Goal: Information Seeking & Learning: Learn about a topic

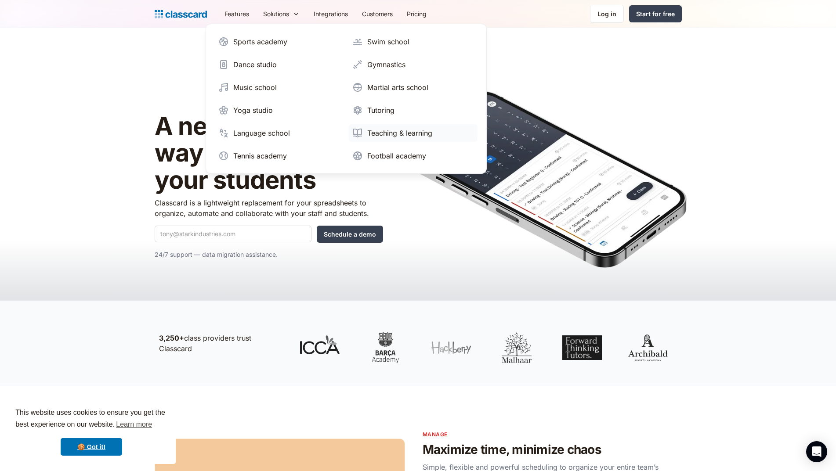
click at [382, 132] on div "Teaching & learning" at bounding box center [399, 133] width 65 height 11
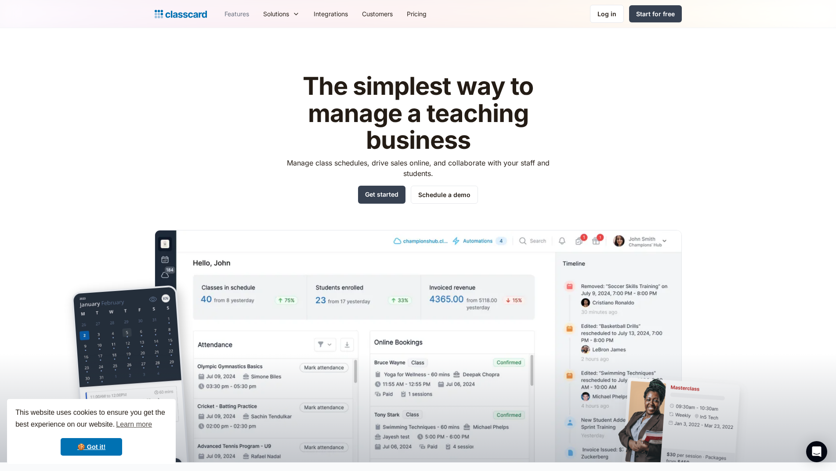
click at [239, 16] on link "Features" at bounding box center [236, 14] width 39 height 20
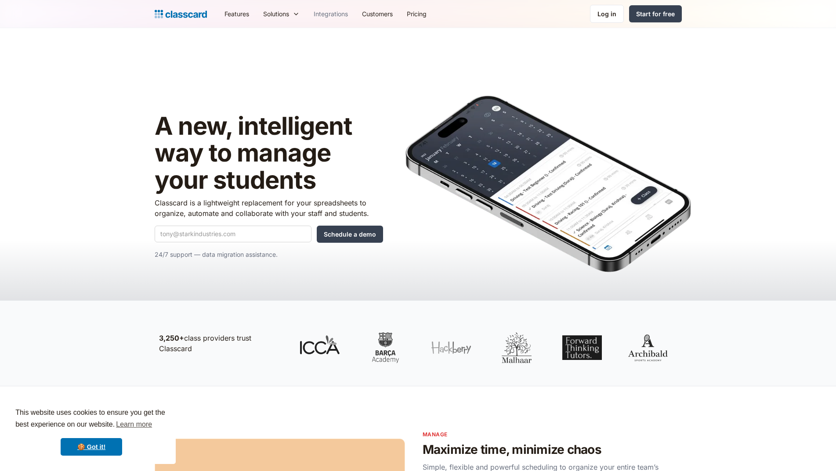
click at [327, 16] on link "Integrations" at bounding box center [331, 14] width 48 height 20
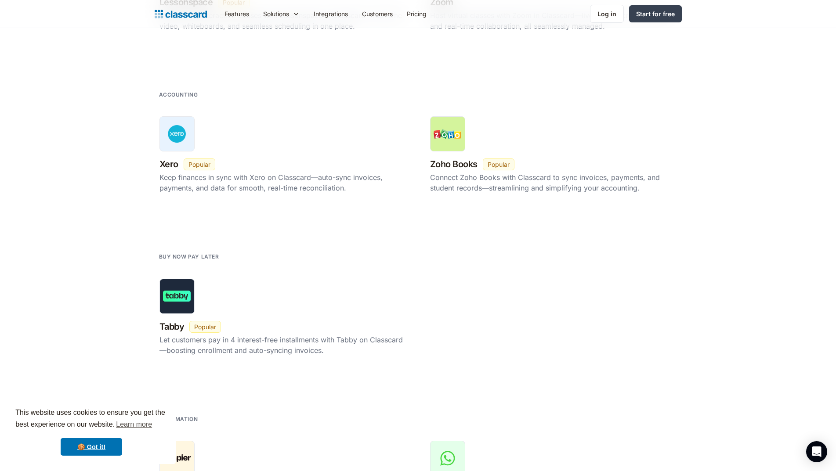
scroll to position [1230, 0]
